Goal: Information Seeking & Learning: Check status

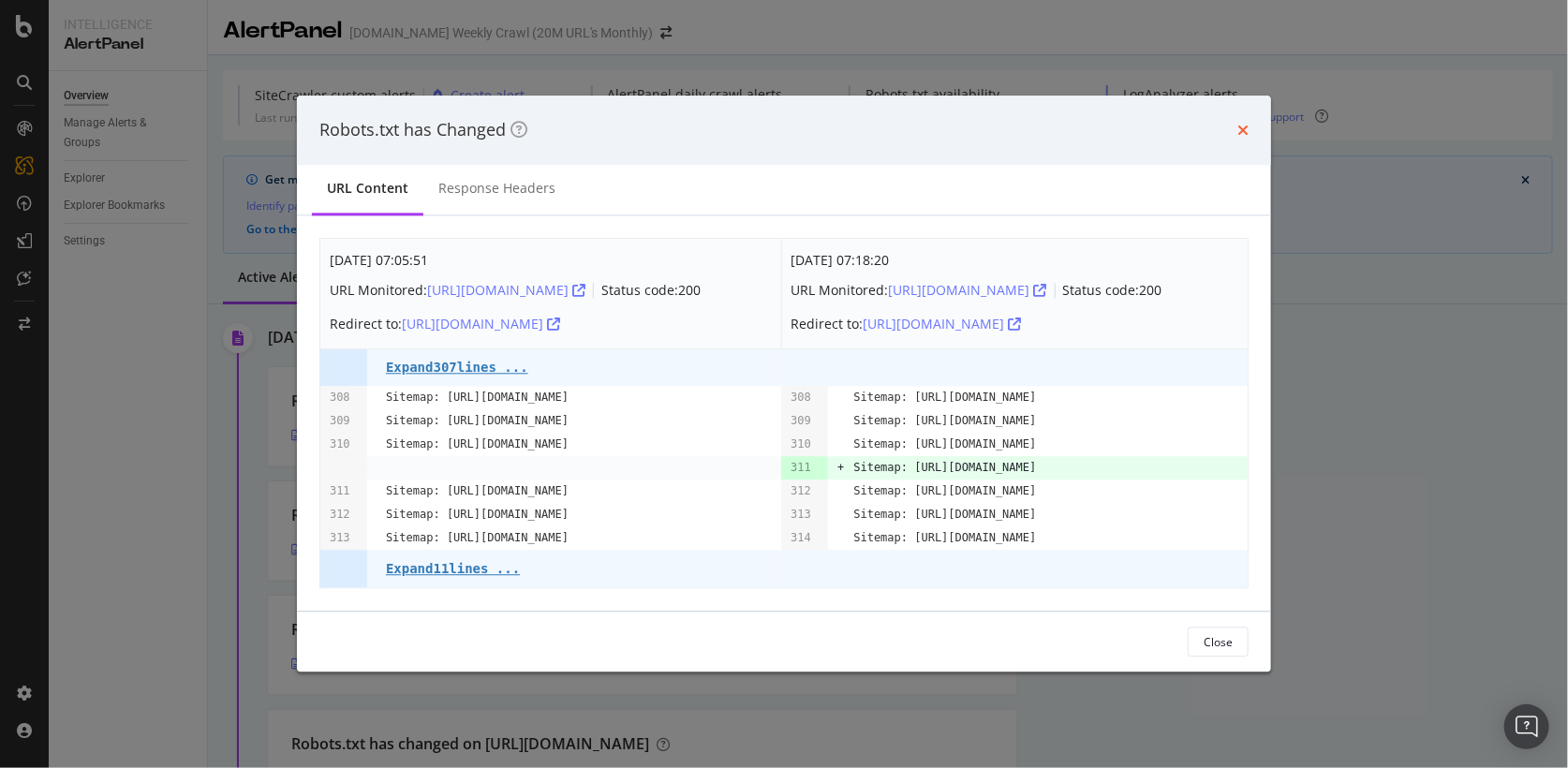
click at [1242, 123] on icon "times" at bounding box center [1243, 130] width 11 height 15
